Goal: Navigation & Orientation: Find specific page/section

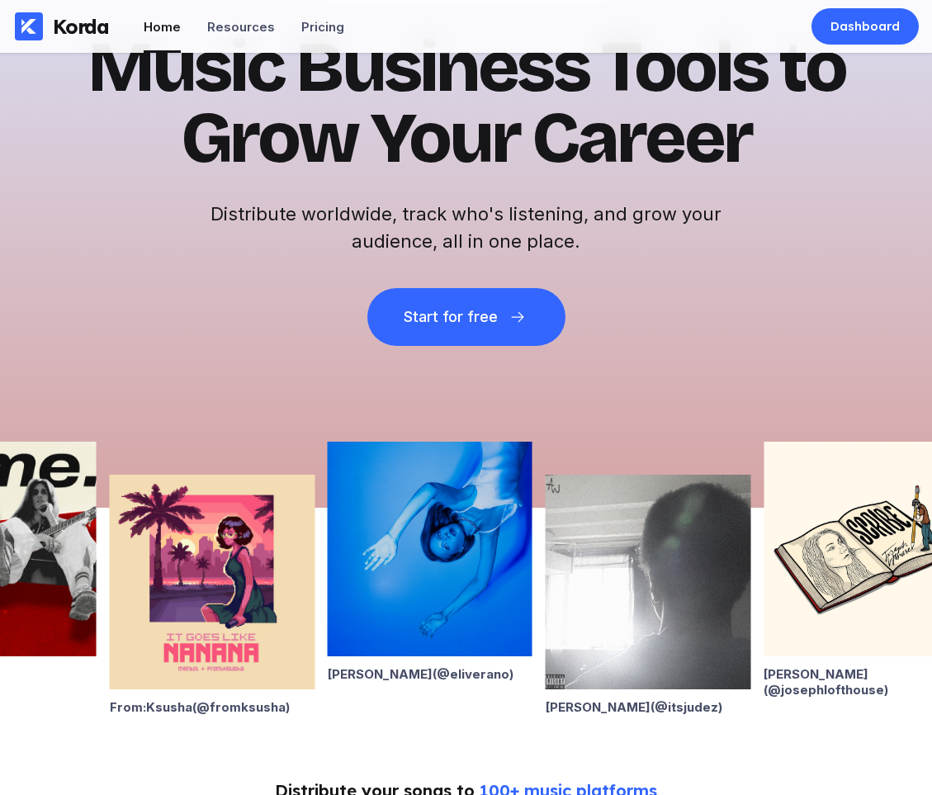
scroll to position [38, 0]
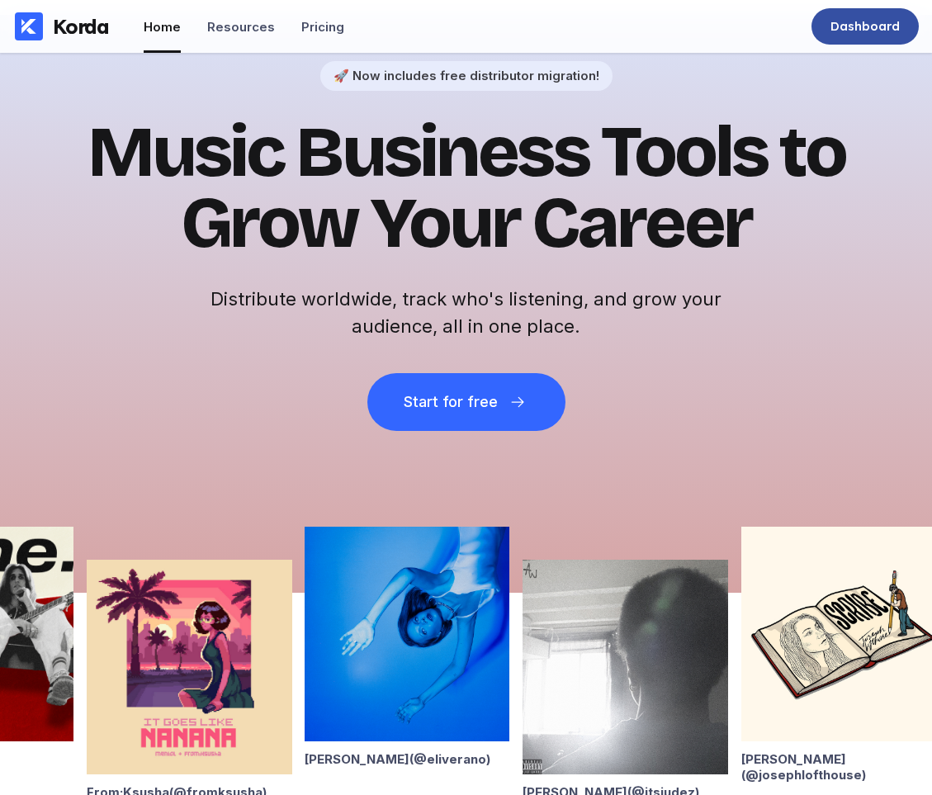
click at [835, 23] on div "Dashboard" at bounding box center [864, 26] width 69 height 17
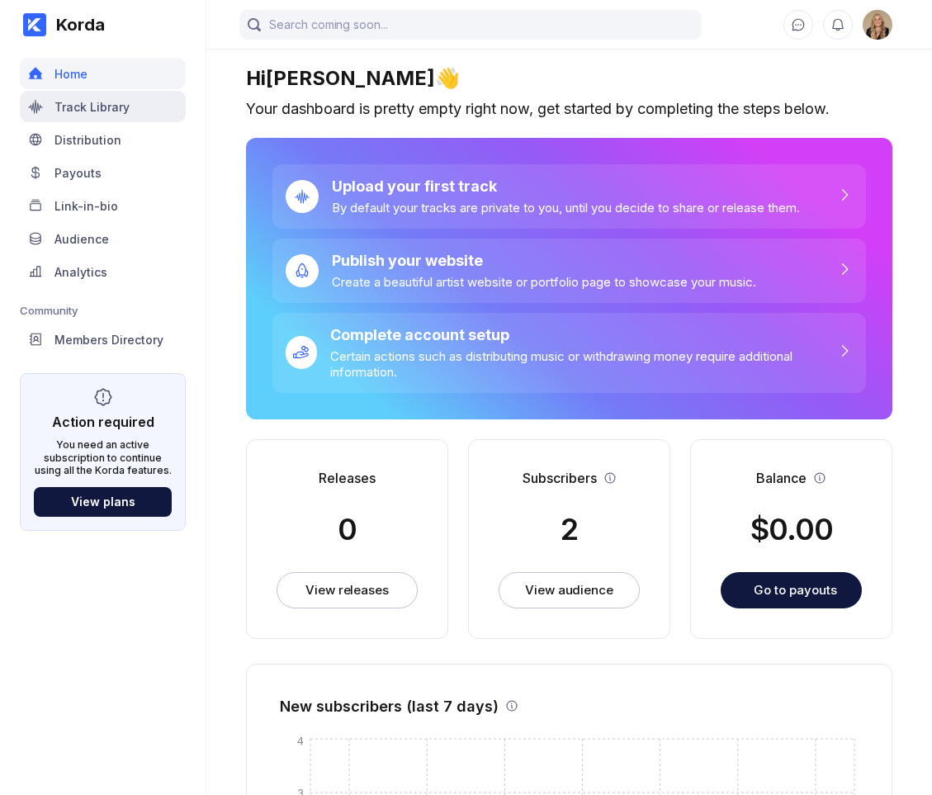
click at [97, 117] on div "Track Library" at bounding box center [103, 106] width 166 height 31
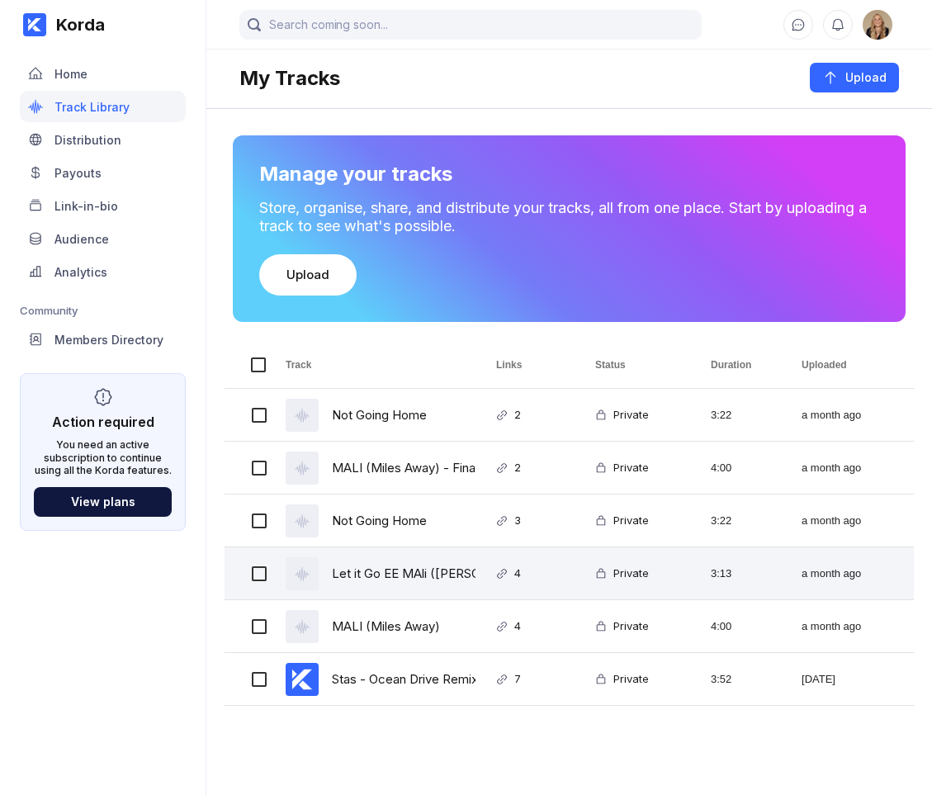
click at [307, 575] on icon at bounding box center [302, 573] width 15 height 15
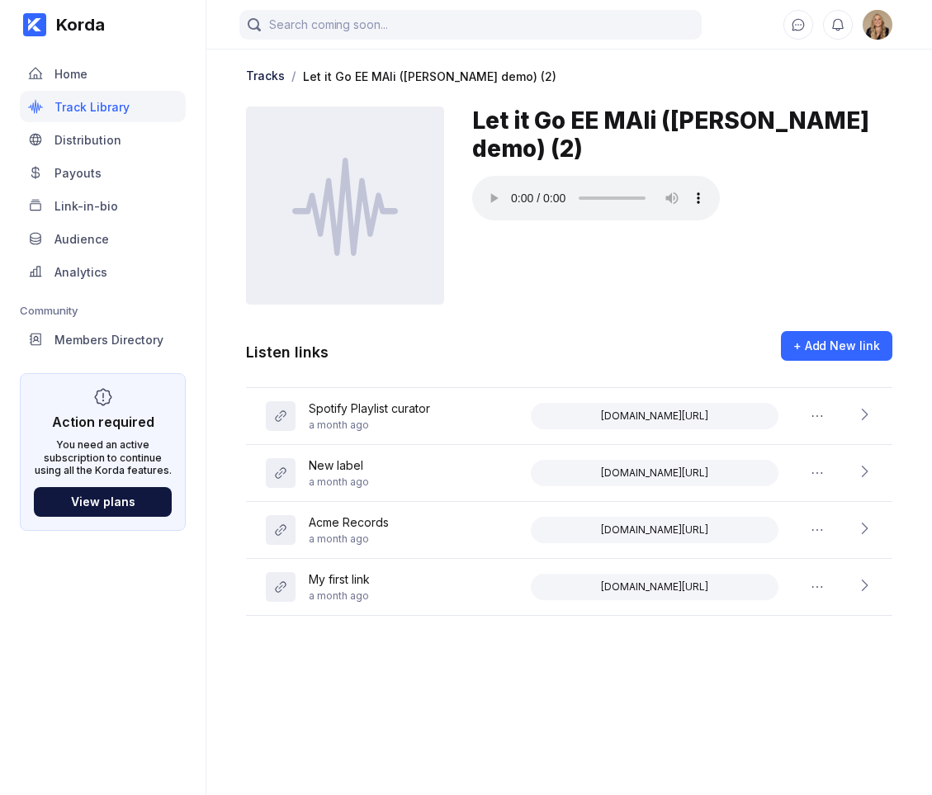
click at [339, 73] on div "Let it Go EE MAli ([PERSON_NAME] demo) (2)" at bounding box center [429, 76] width 253 height 14
click at [258, 73] on div "Tracks" at bounding box center [265, 75] width 39 height 14
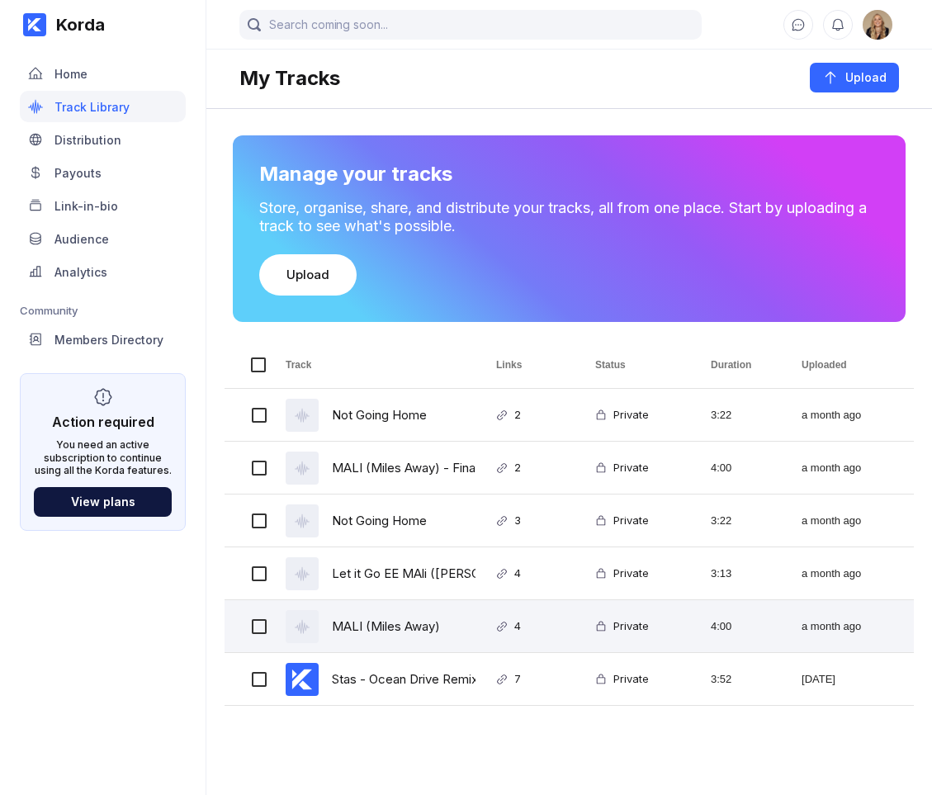
click at [349, 626] on div "MALI (Miles Away)" at bounding box center [386, 626] width 108 height 39
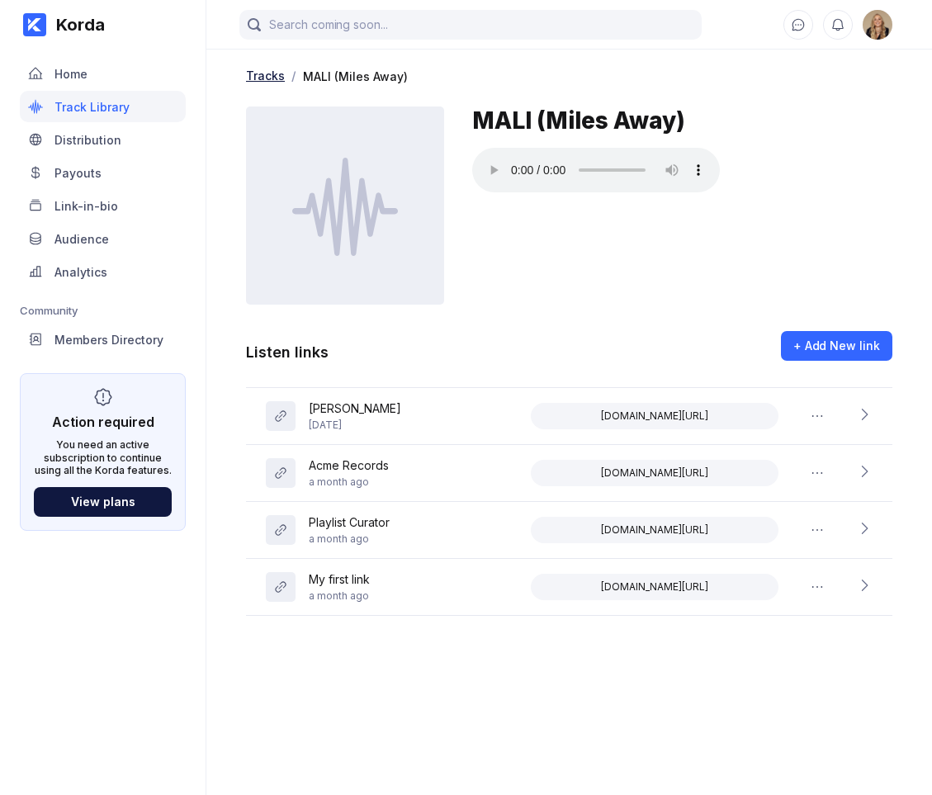
click at [268, 73] on div "Tracks" at bounding box center [265, 75] width 39 height 14
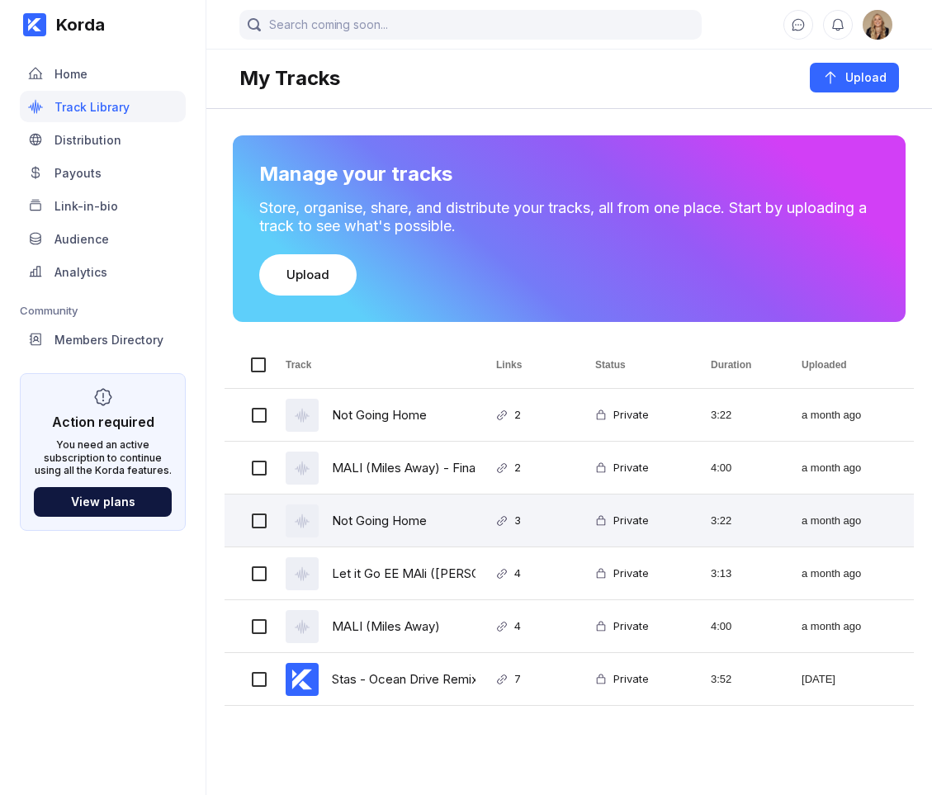
click at [357, 522] on div "Not Going Home" at bounding box center [379, 520] width 95 height 39
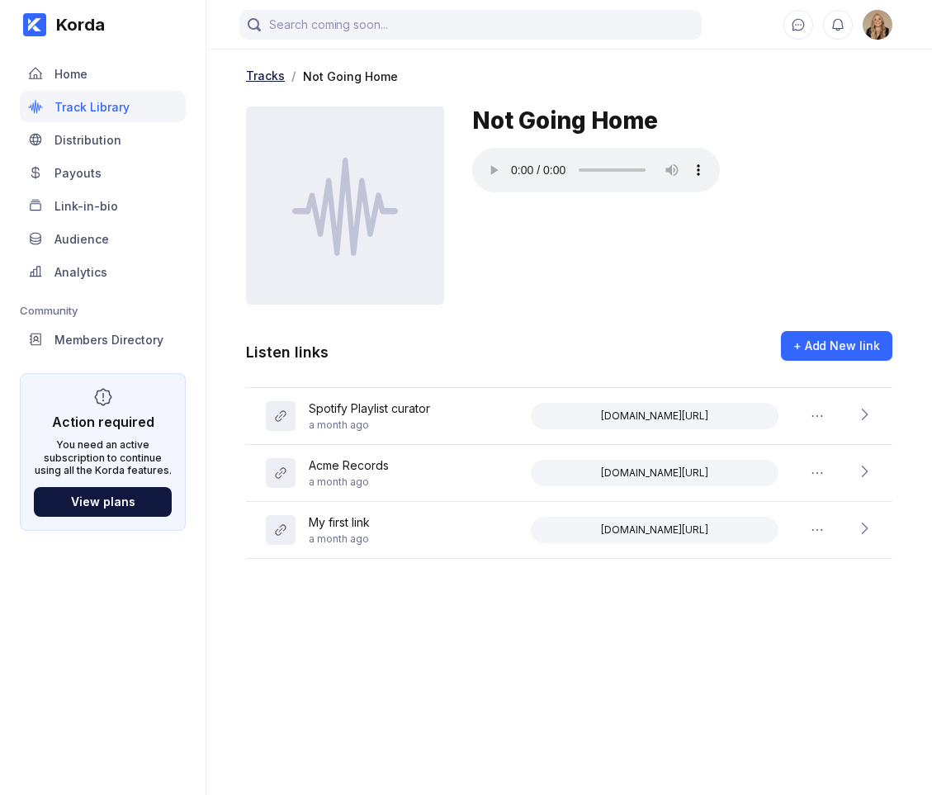
click at [264, 79] on div "Tracks" at bounding box center [265, 75] width 39 height 14
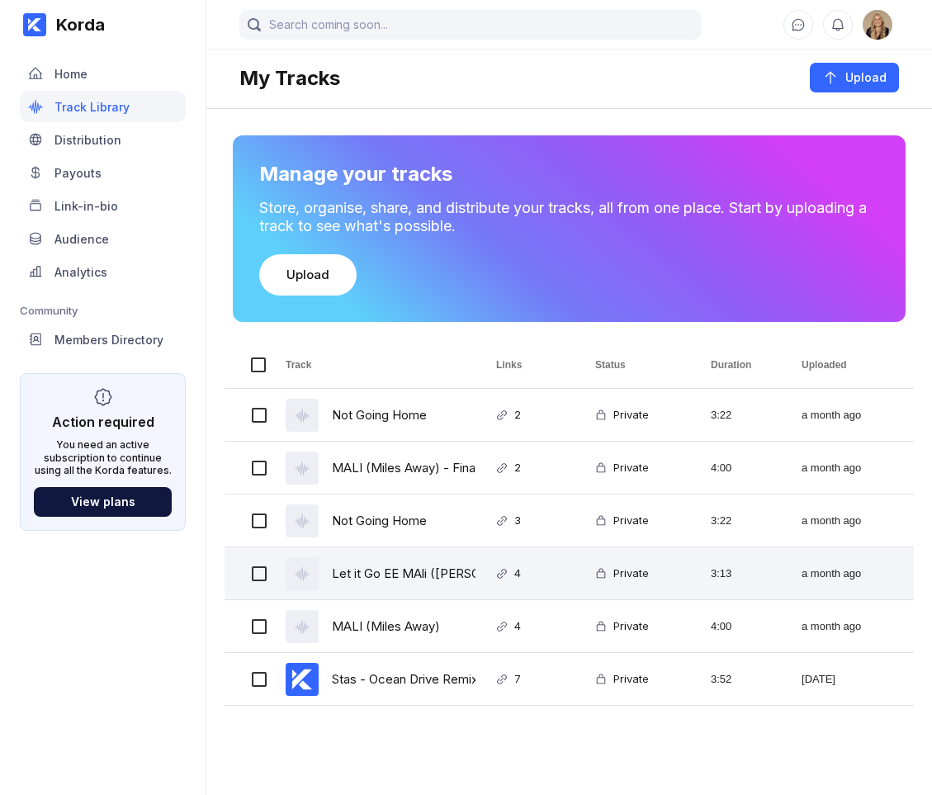
click at [329, 572] on div "Let it Go EE MAli ([PERSON_NAME] demo) (2)" at bounding box center [442, 573] width 313 height 39
